Goal: Find specific page/section: Find specific page/section

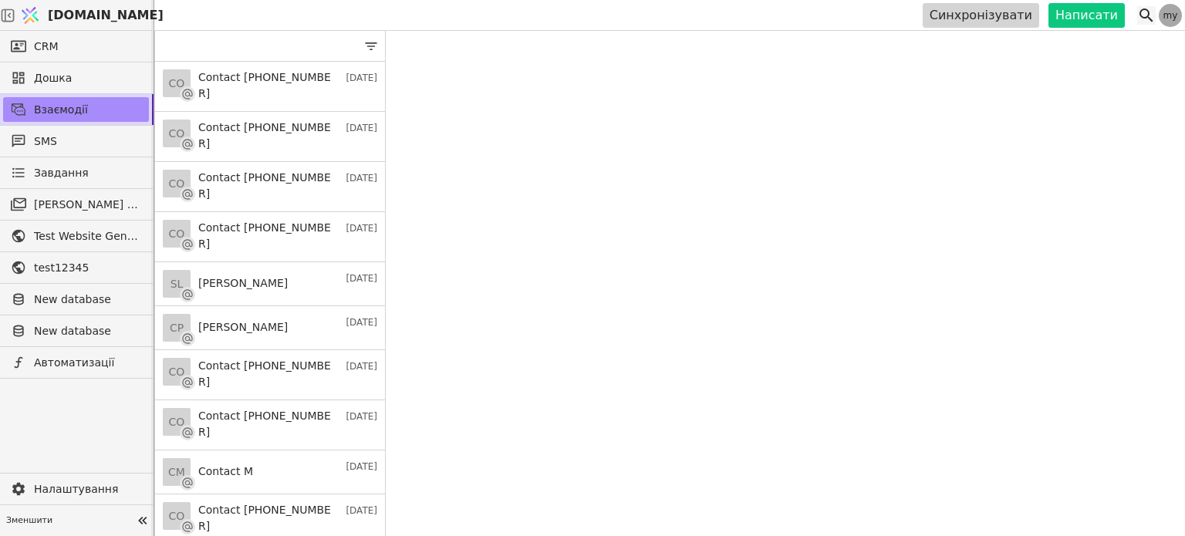
click at [1144, 15] on icon at bounding box center [1146, 15] width 19 height 19
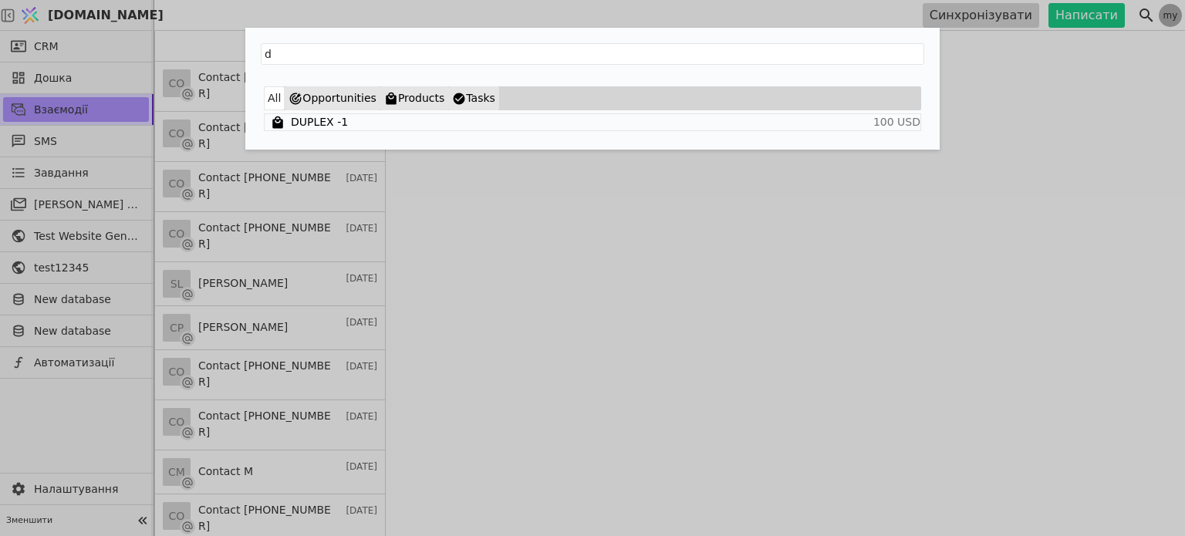
drag, startPoint x: 339, startPoint y: 55, endPoint x: 204, endPoint y: 51, distance: 135.8
click at [204, 51] on div "d All Opportunities Products Tasks DUPLEX -1 100 USD" at bounding box center [592, 268] width 1185 height 536
type input "фз"
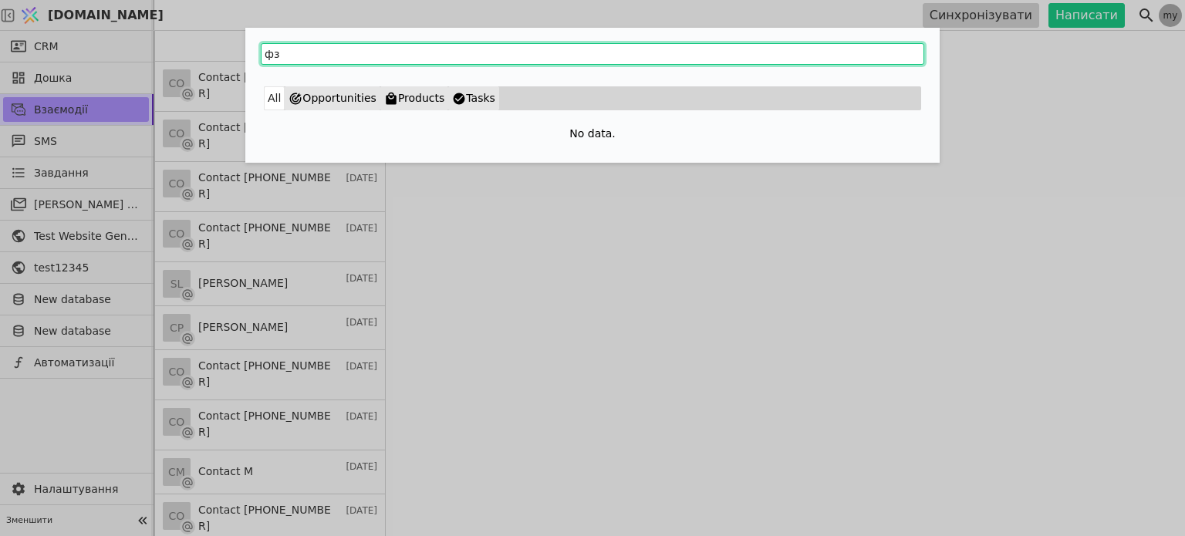
drag, startPoint x: 302, startPoint y: 48, endPoint x: 216, endPoint y: 49, distance: 85.6
click at [208, 55] on div "фз All Opportunities Products Tasks No data." at bounding box center [592, 268] width 1185 height 536
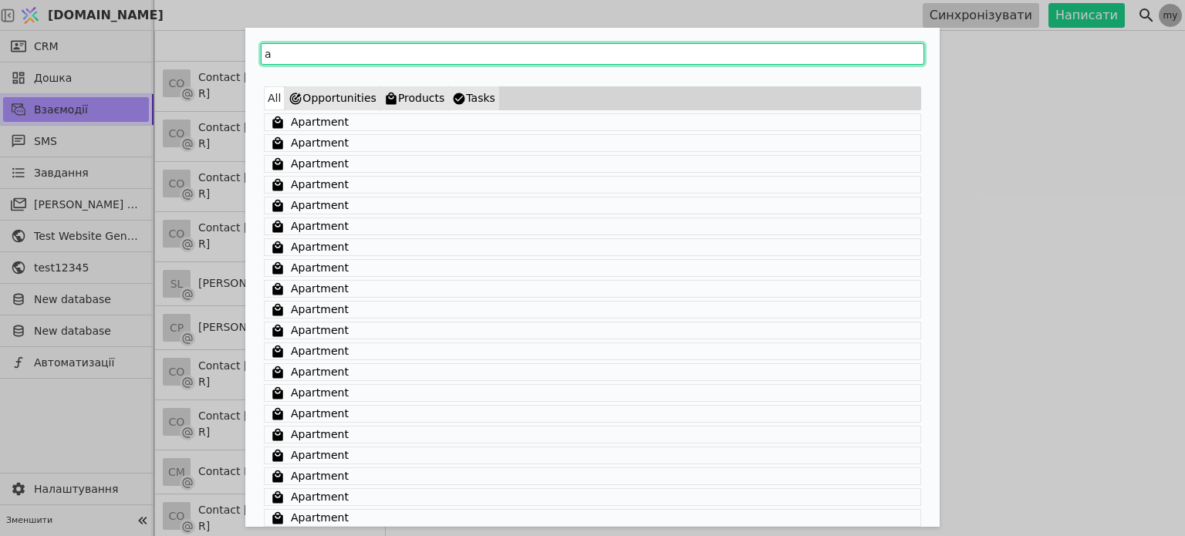
click at [302, 44] on input "a" at bounding box center [593, 54] width 664 height 22
type input "apa"
